Goal: Task Accomplishment & Management: Complete application form

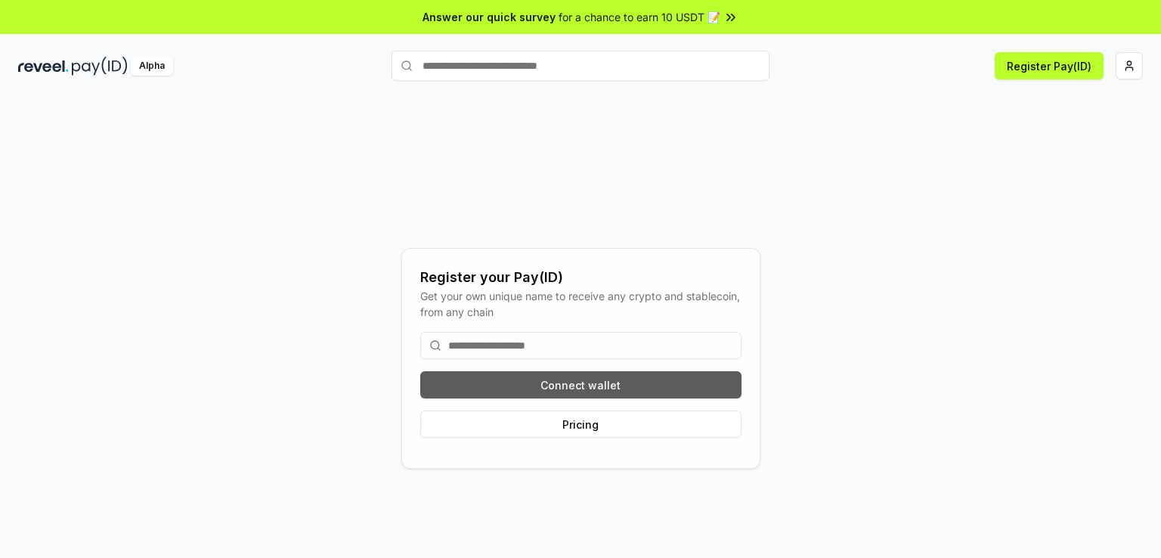
click at [561, 379] on button "Connect wallet" at bounding box center [580, 384] width 321 height 27
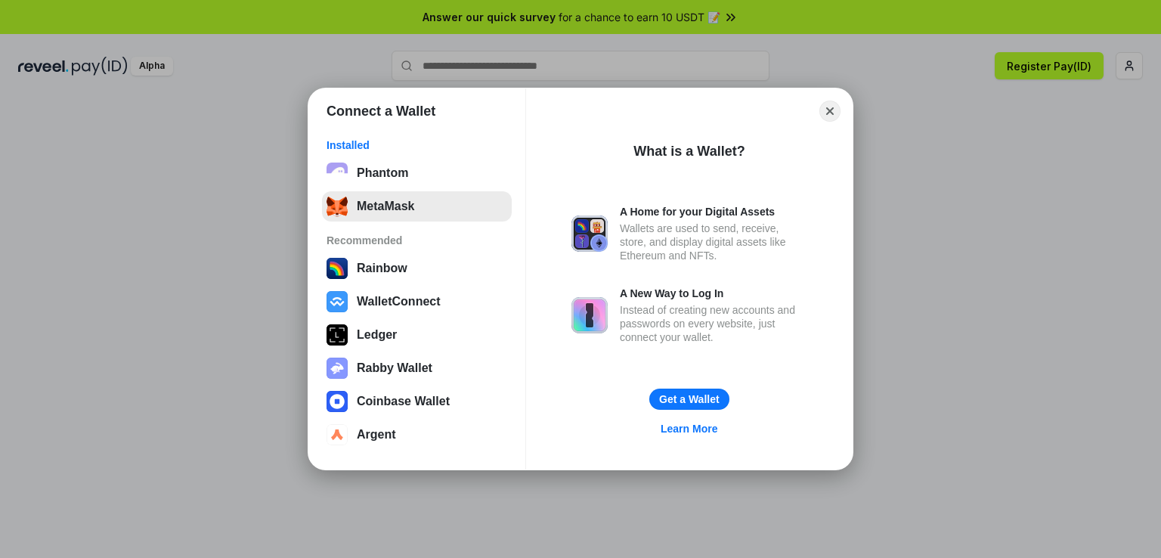
click at [425, 215] on button "MetaMask" at bounding box center [417, 206] width 190 height 30
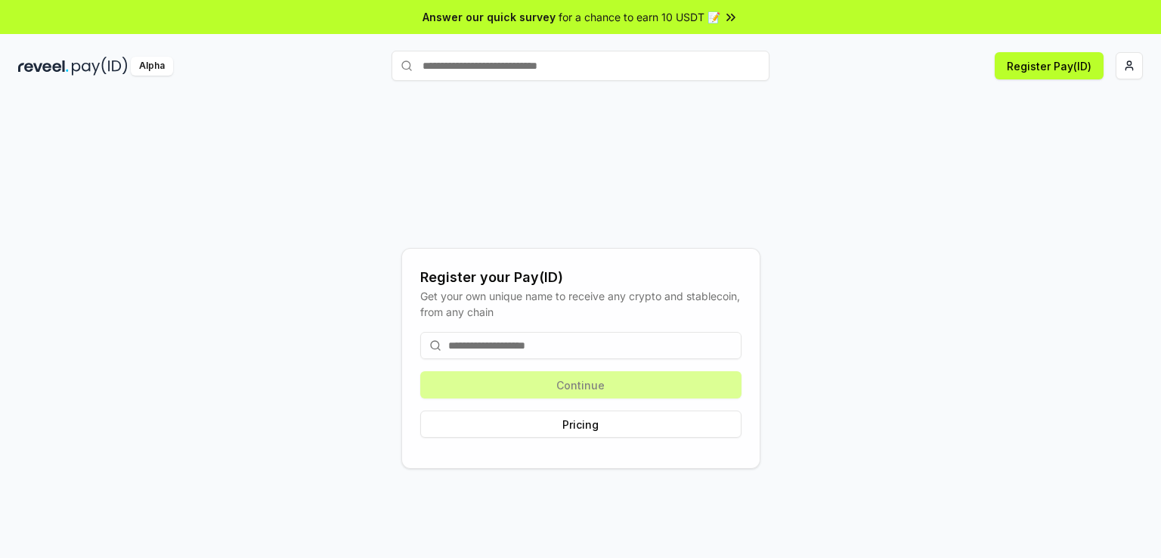
click at [623, 349] on input at bounding box center [580, 345] width 321 height 27
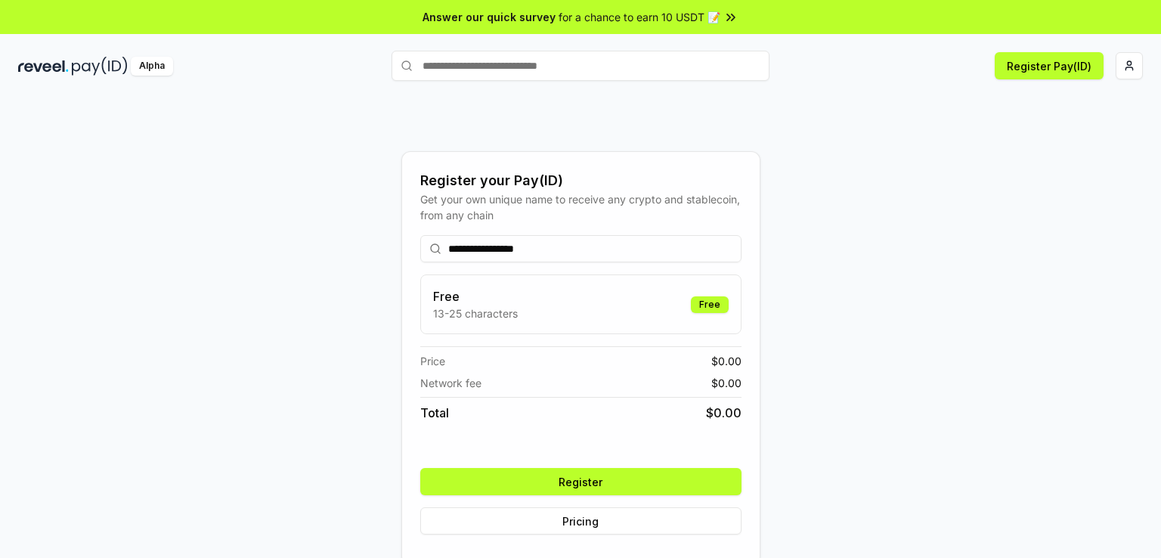
type input "**********"
click at [559, 478] on button "Register" at bounding box center [580, 481] width 321 height 27
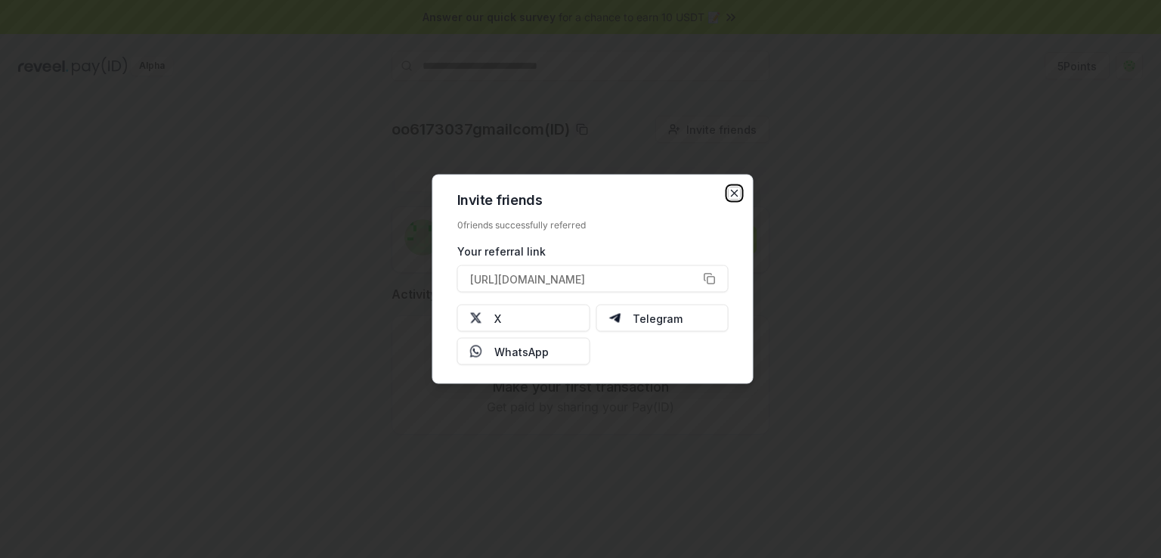
click at [730, 196] on icon "button" at bounding box center [734, 193] width 12 height 12
